Goal: Task Accomplishment & Management: Manage account settings

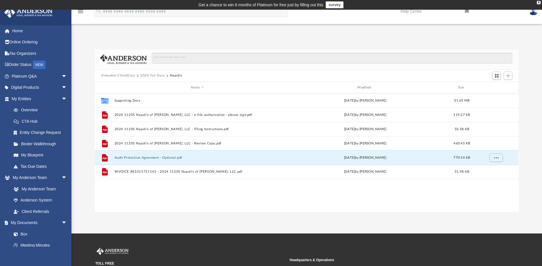
scroll to position [126, 419]
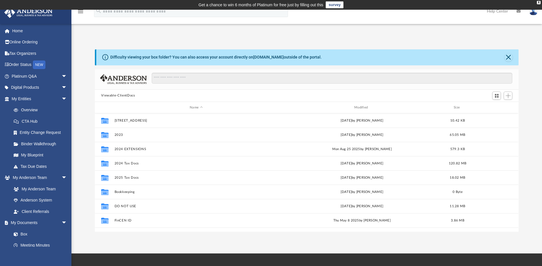
scroll to position [126, 419]
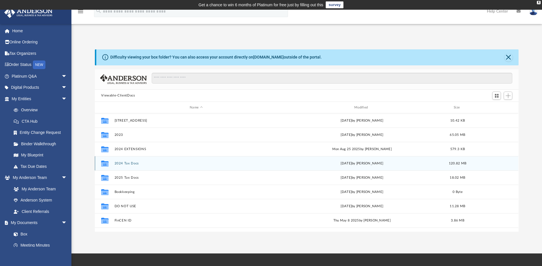
click at [125, 164] on button "2024 Tax Docs" at bounding box center [196, 164] width 163 height 4
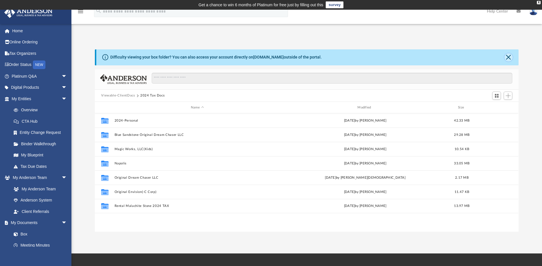
click at [510, 57] on button "Close" at bounding box center [508, 57] width 8 height 8
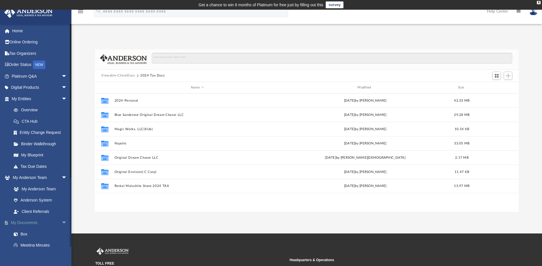
click at [61, 223] on span "arrow_drop_down" at bounding box center [66, 223] width 11 height 12
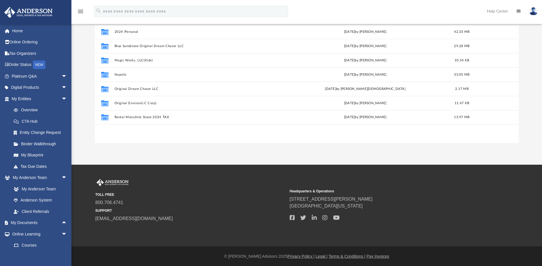
scroll to position [69, 0]
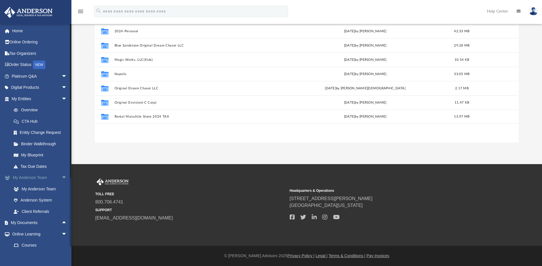
click at [61, 177] on span "arrow_drop_down" at bounding box center [66, 178] width 11 height 12
click at [43, 188] on link "My Documents arrow_drop_up" at bounding box center [40, 188] width 72 height 11
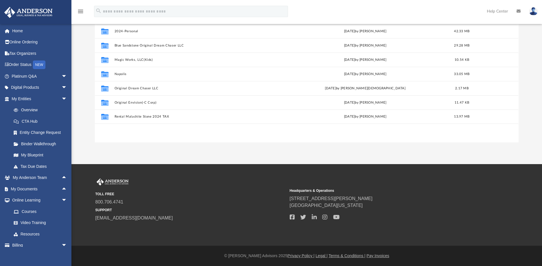
scroll to position [0, 0]
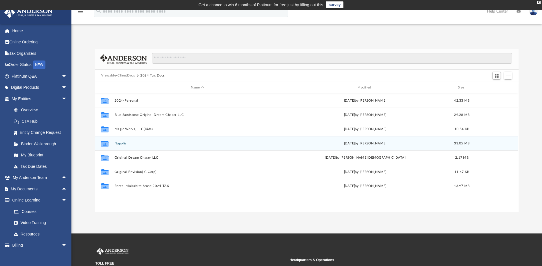
click at [126, 146] on div "Collaborated Folder Napolis Fri Sep 5 2025 by Alex Price 33.05 MB" at bounding box center [306, 143] width 423 height 14
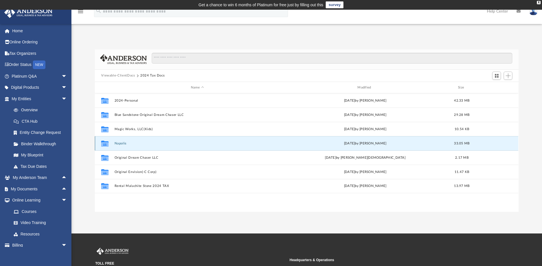
click at [123, 145] on button "Napolis" at bounding box center [197, 144] width 165 height 4
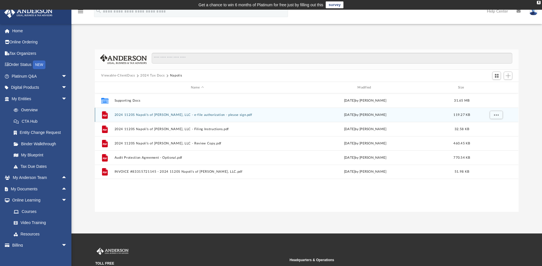
click at [197, 115] on button "2024 1120S Napoli's of Enid, LLC - e-file authorization - please sign.pdf" at bounding box center [197, 115] width 165 height 4
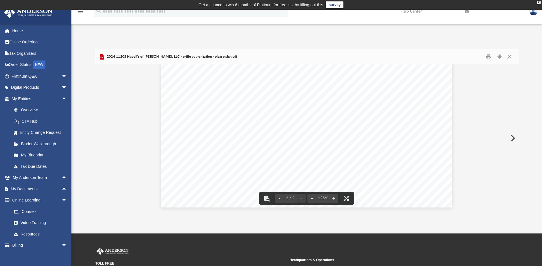
click at [513, 137] on button "Preview" at bounding box center [512, 138] width 13 height 16
click at [511, 139] on button "Preview" at bounding box center [512, 138] width 13 height 16
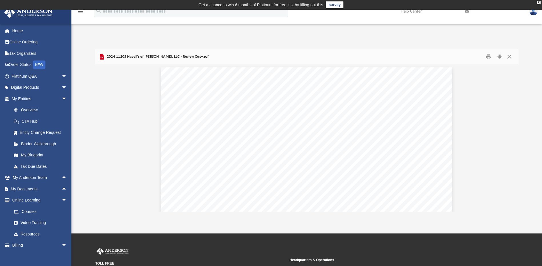
scroll to position [12123, 0]
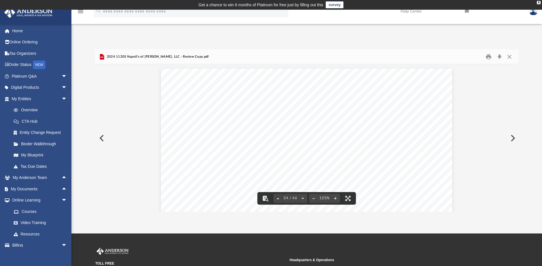
click at [511, 141] on button "Preview" at bounding box center [512, 138] width 13 height 16
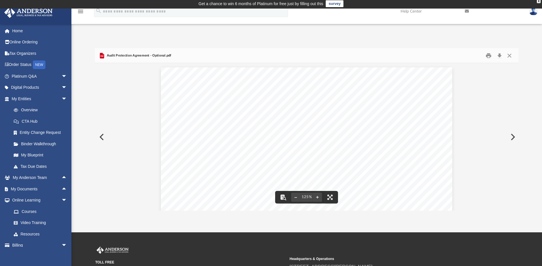
scroll to position [0, 0]
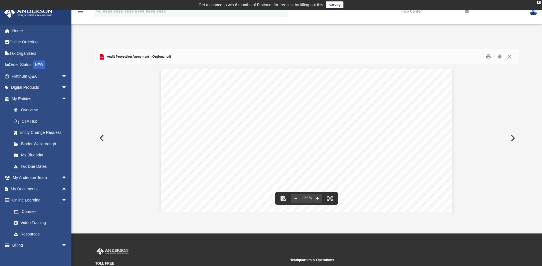
click at [514, 139] on button "Preview" at bounding box center [512, 138] width 13 height 16
click at [508, 55] on button "Close" at bounding box center [509, 56] width 10 height 9
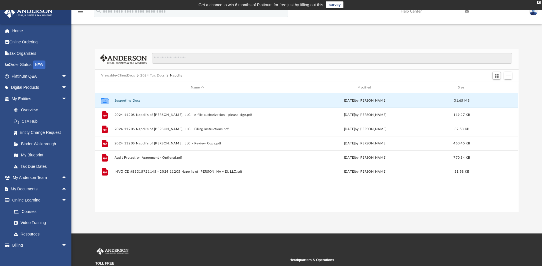
click at [127, 101] on button "Supporting Docs" at bounding box center [197, 101] width 165 height 4
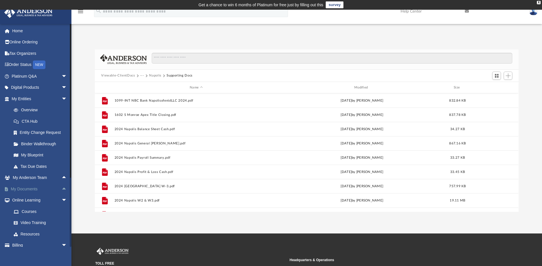
click at [61, 189] on span "arrow_drop_up" at bounding box center [66, 189] width 11 height 12
click at [41, 200] on link "Box" at bounding box center [42, 200] width 68 height 11
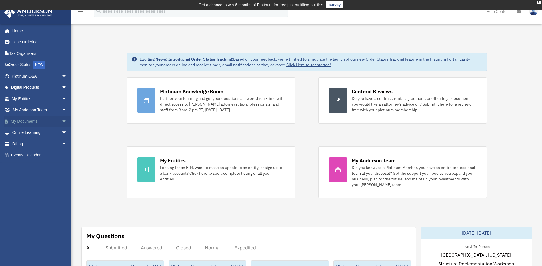
click at [61, 121] on span "arrow_drop_down" at bounding box center [66, 122] width 11 height 12
click at [48, 134] on link "Box" at bounding box center [42, 132] width 68 height 11
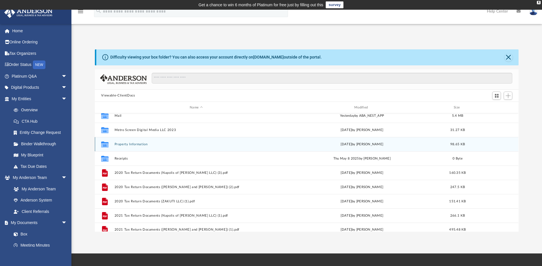
scroll to position [67, 0]
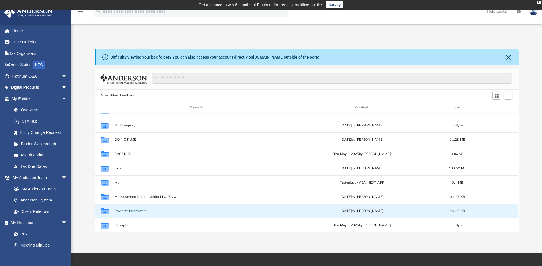
click at [141, 212] on button "Property Information" at bounding box center [196, 211] width 163 height 4
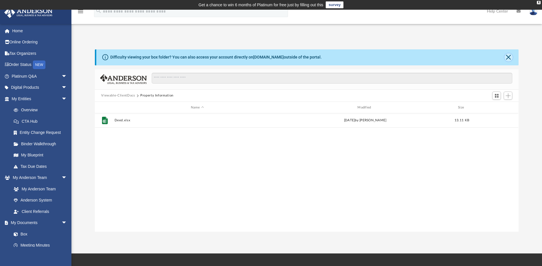
click at [506, 56] on button "Close" at bounding box center [508, 57] width 8 height 8
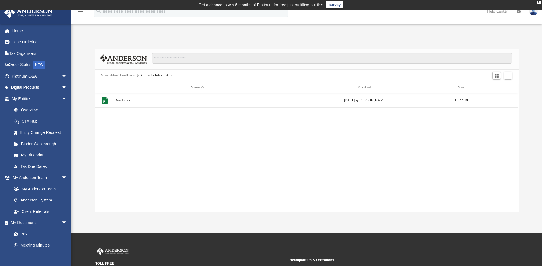
click at [532, 12] on img at bounding box center [533, 11] width 9 height 8
click at [432, 51] on link "Logout" at bounding box center [447, 50] width 57 height 12
